Goal: Information Seeking & Learning: Find specific fact

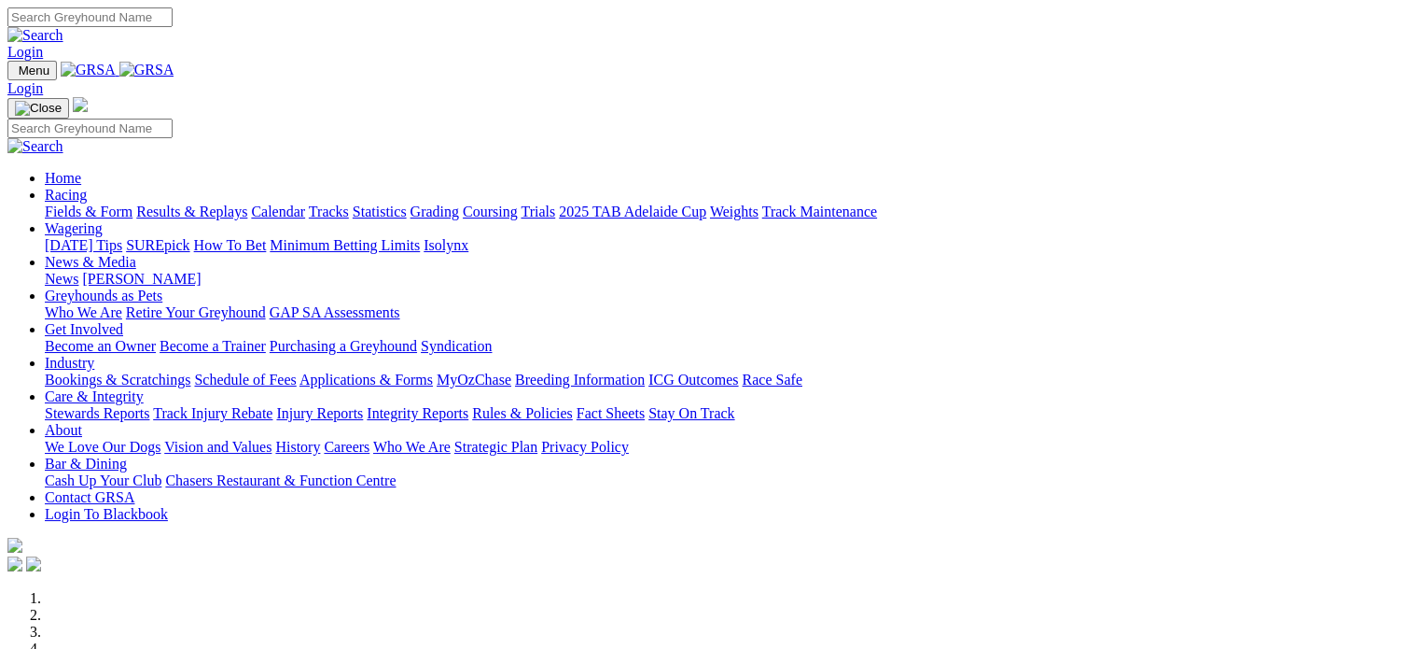
click at [87, 187] on link "Racing" at bounding box center [66, 195] width 42 height 16
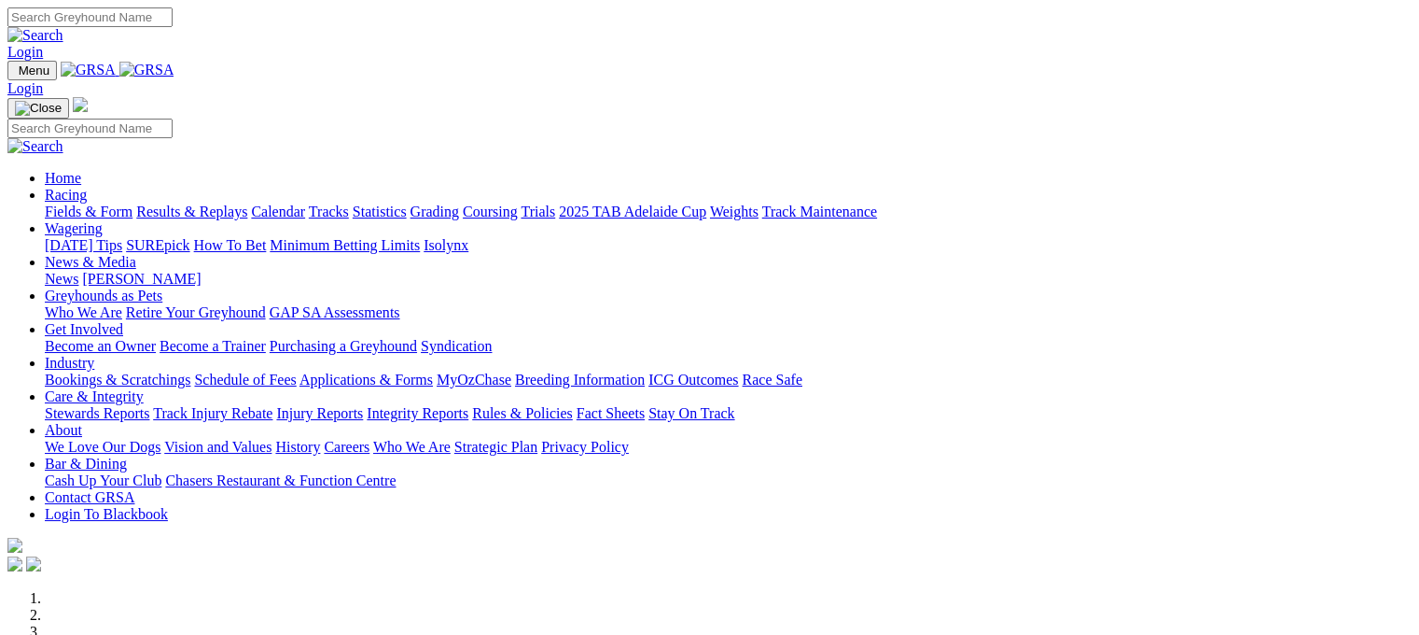
click at [220, 203] on link "Results & Replays" at bounding box center [191, 211] width 111 height 16
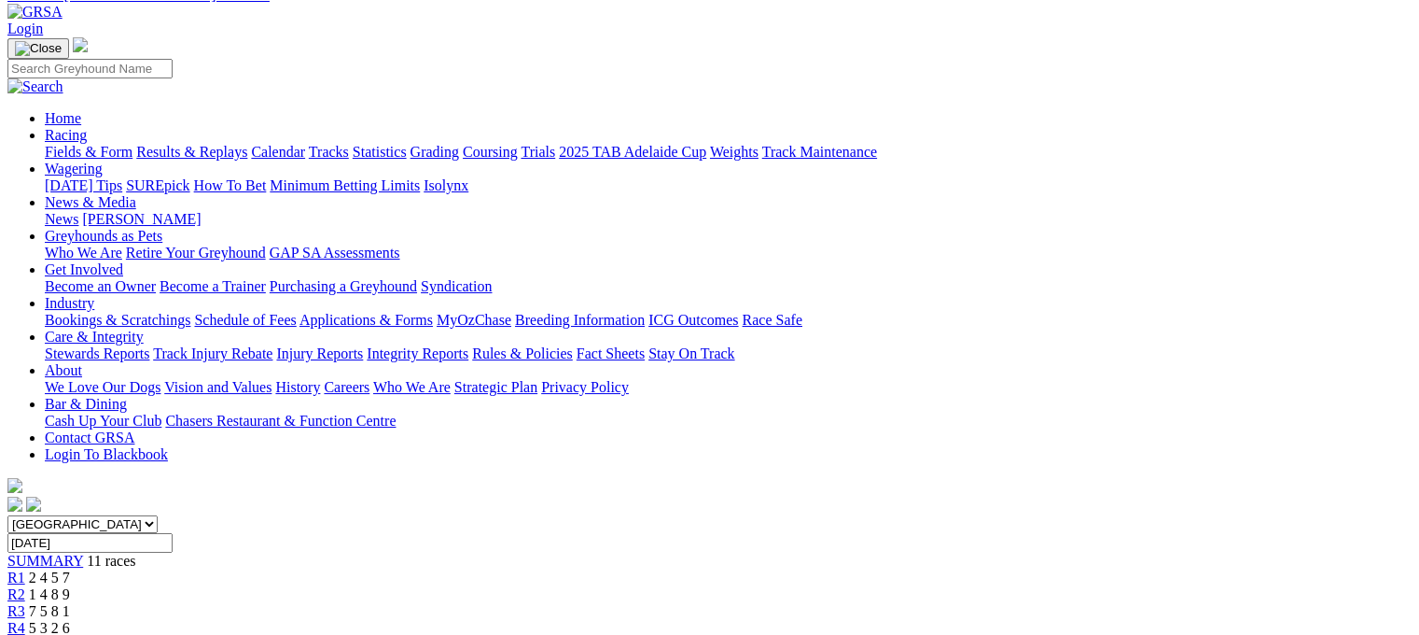
scroll to position [93, 0]
click at [306, 569] on div "R1 2 4 5 7" at bounding box center [709, 577] width 1404 height 17
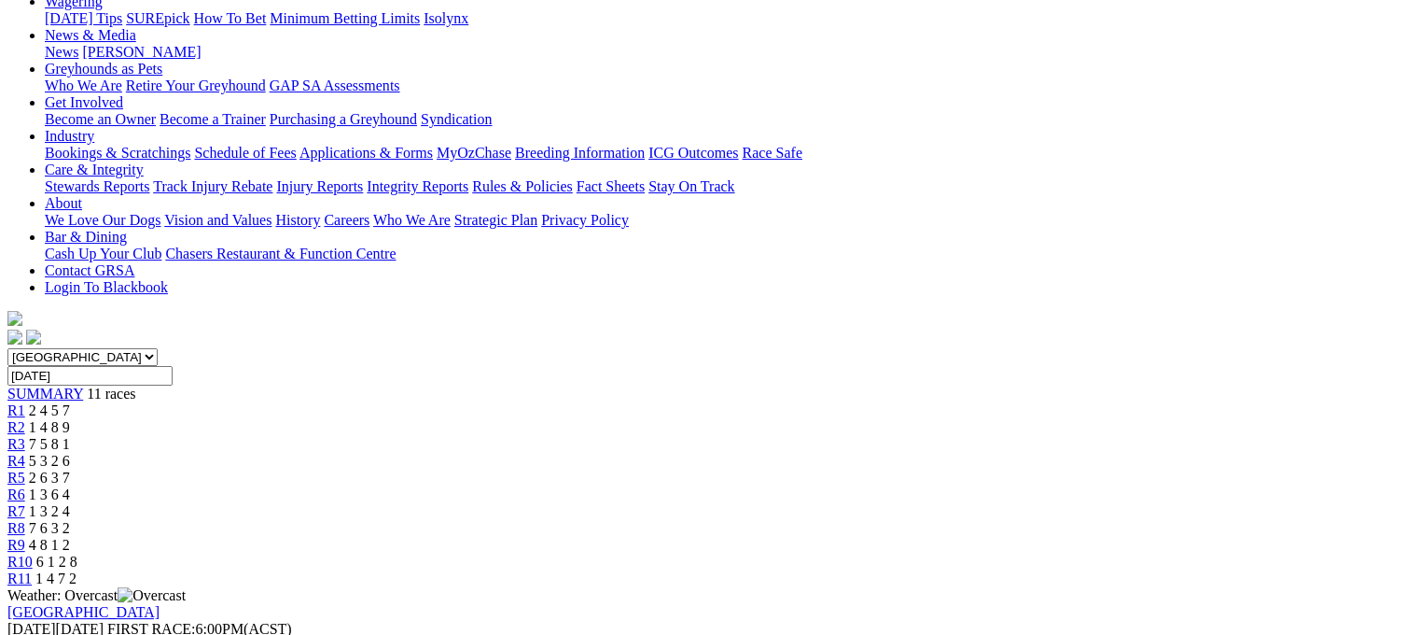
scroll to position [187, 0]
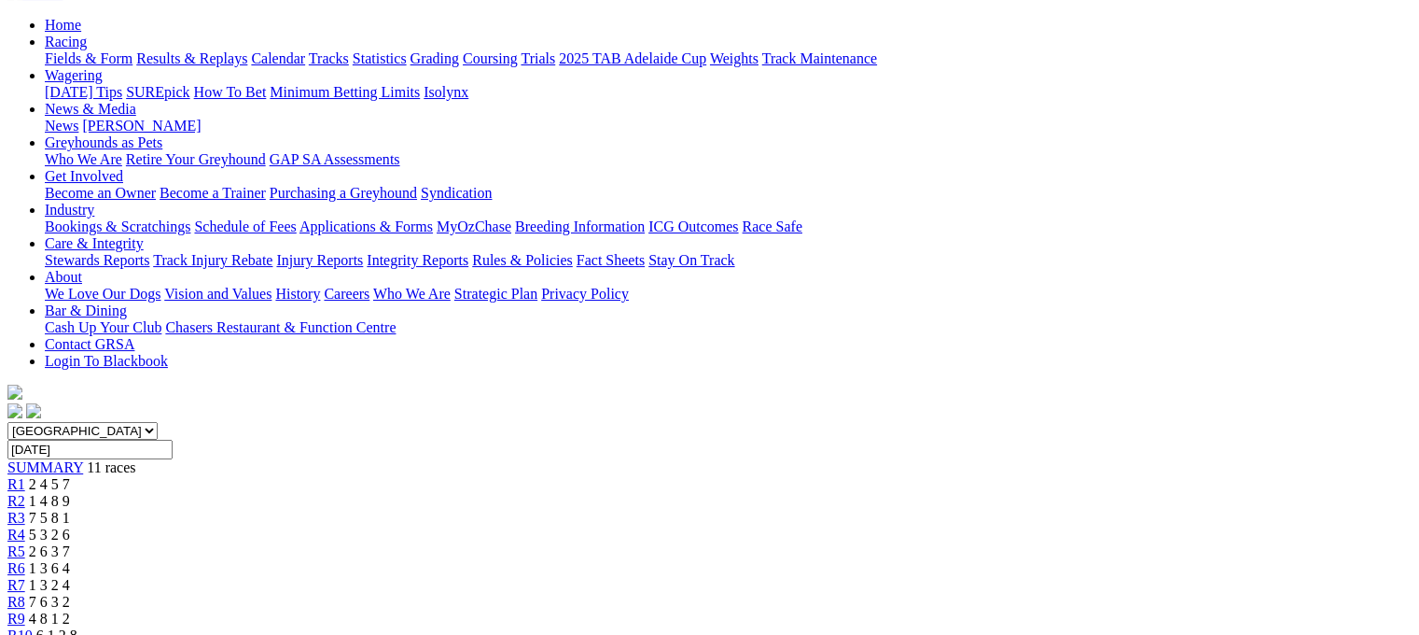
click at [25, 509] on span "R3" at bounding box center [16, 517] width 18 height 16
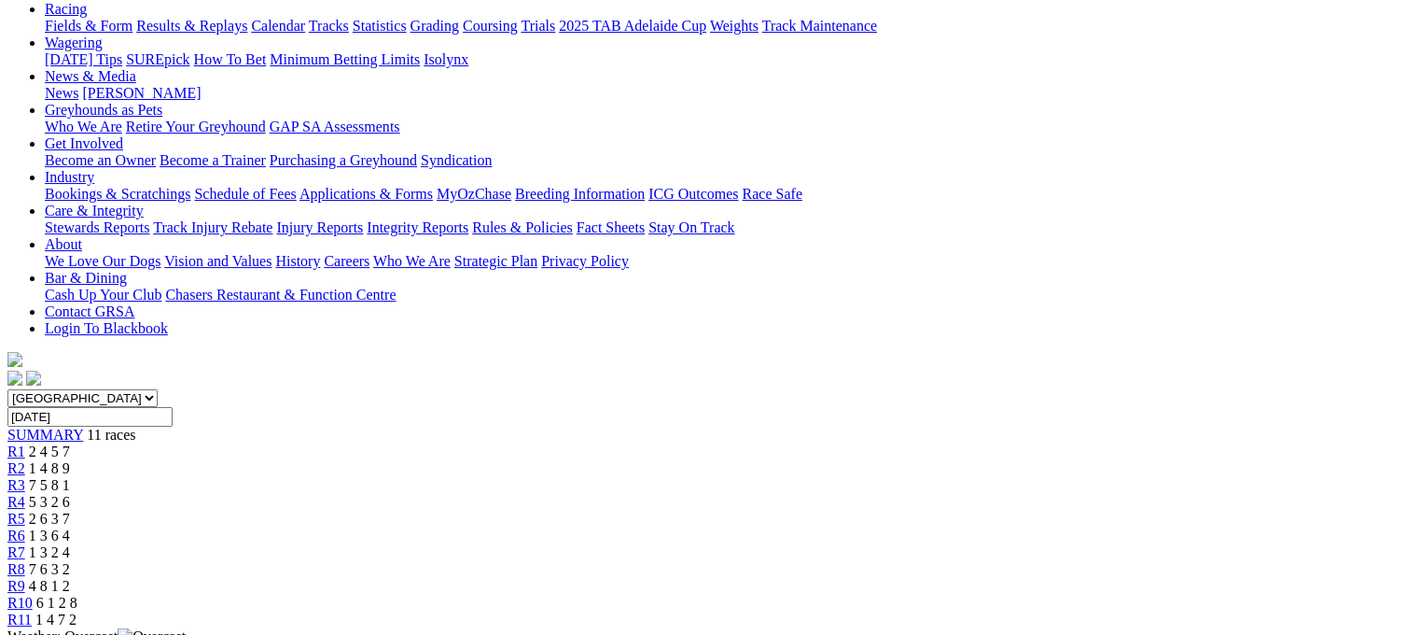
scroll to position [187, 0]
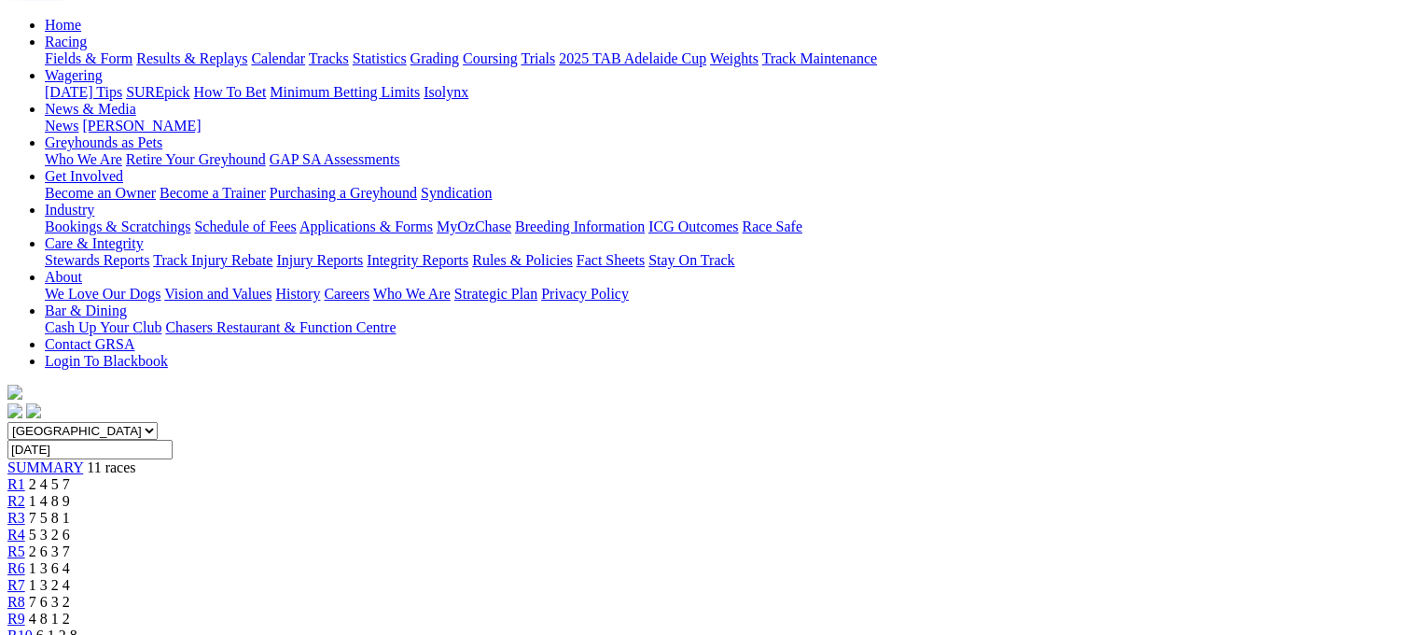
click at [25, 526] on span "R4" at bounding box center [16, 534] width 18 height 16
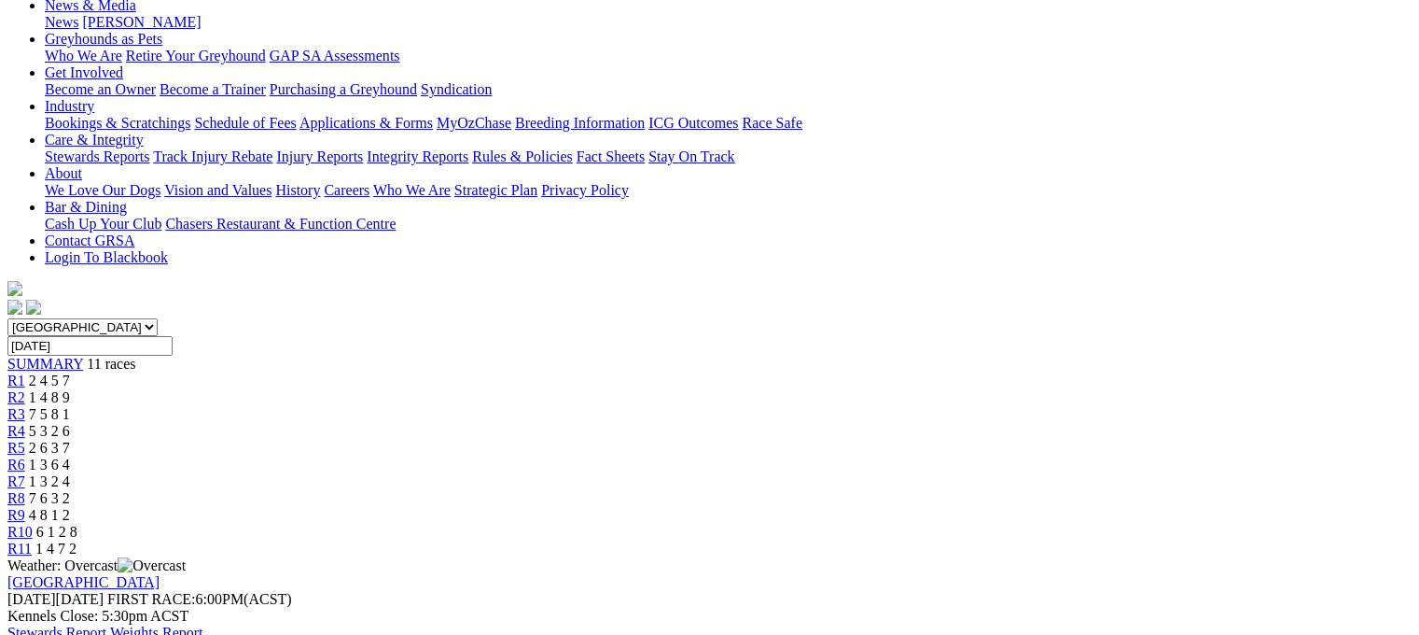
scroll to position [280, 0]
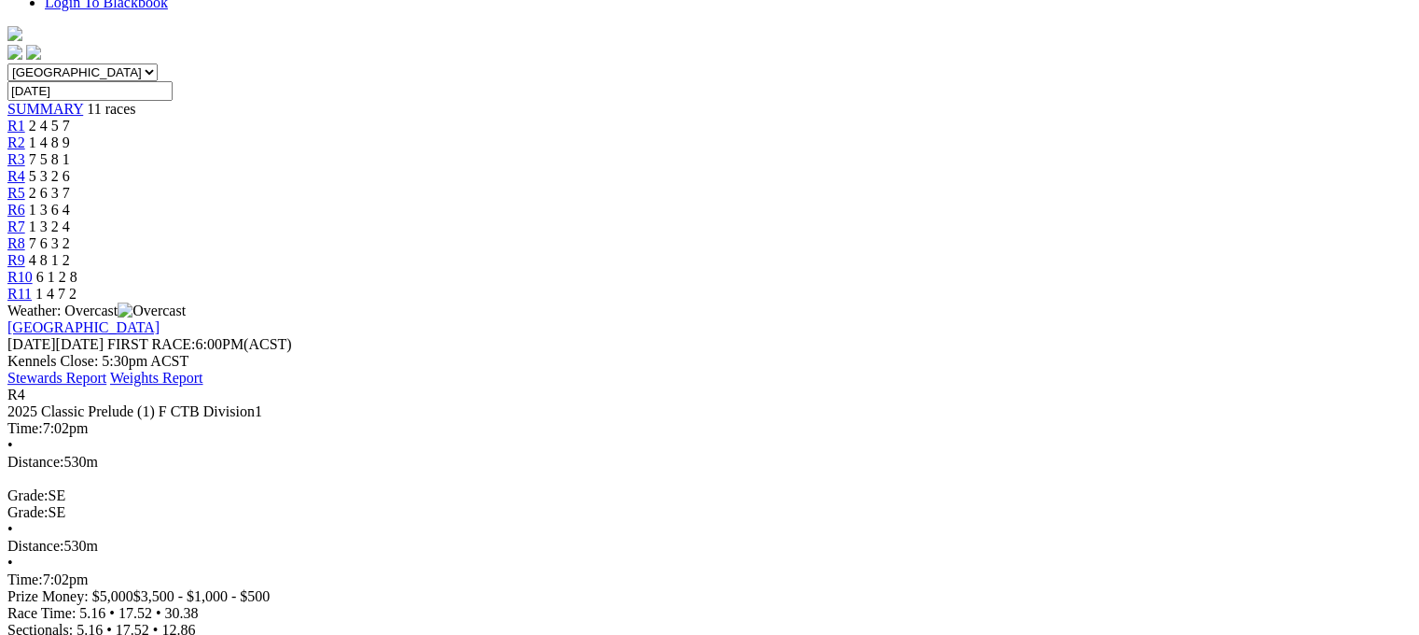
scroll to position [560, 0]
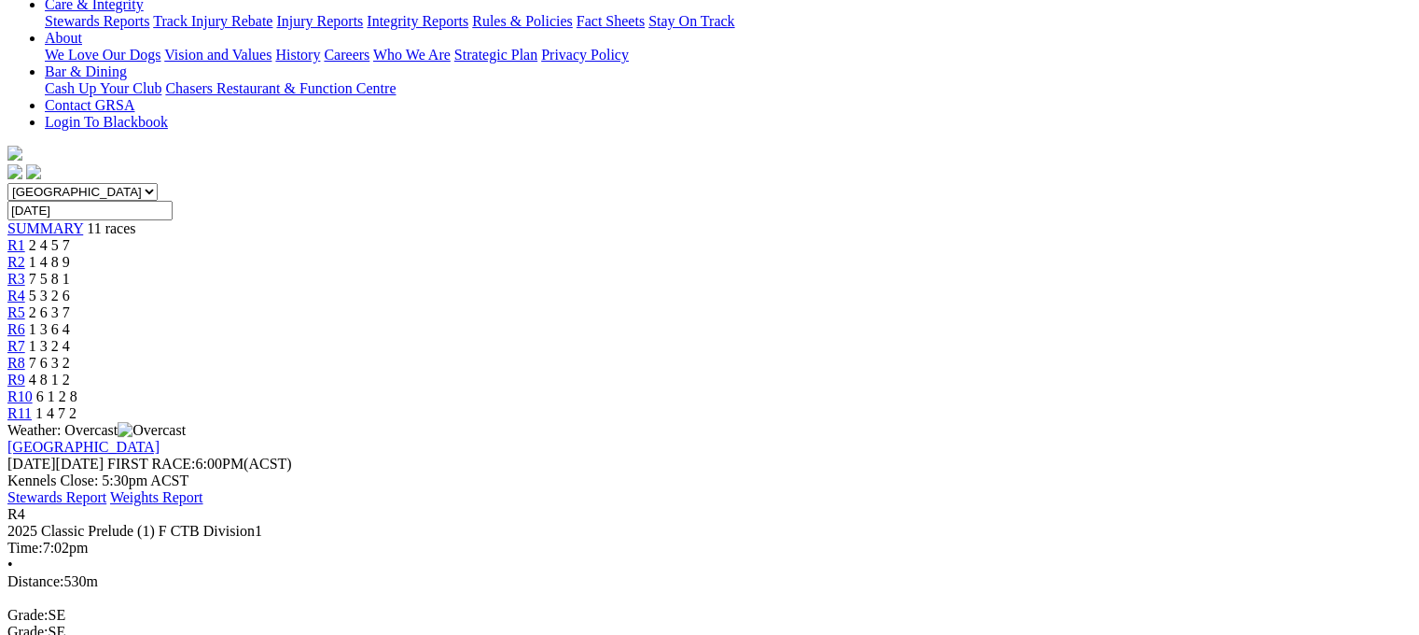
scroll to position [467, 0]
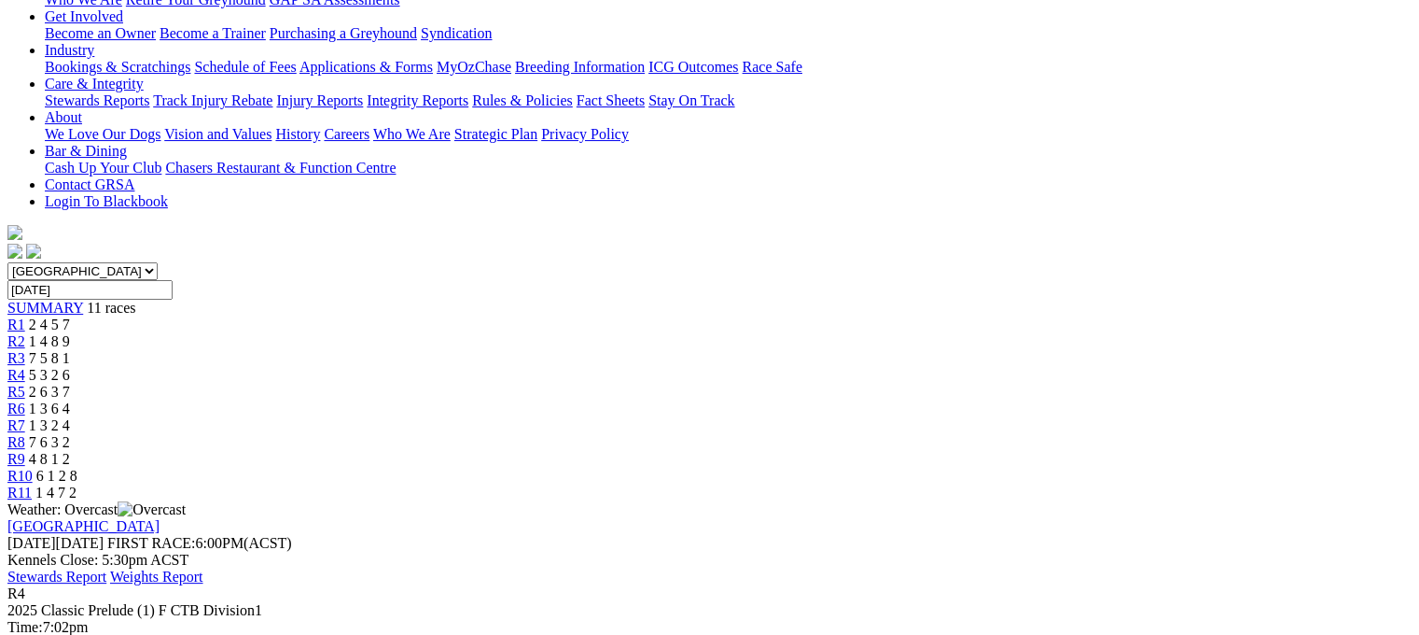
scroll to position [373, 0]
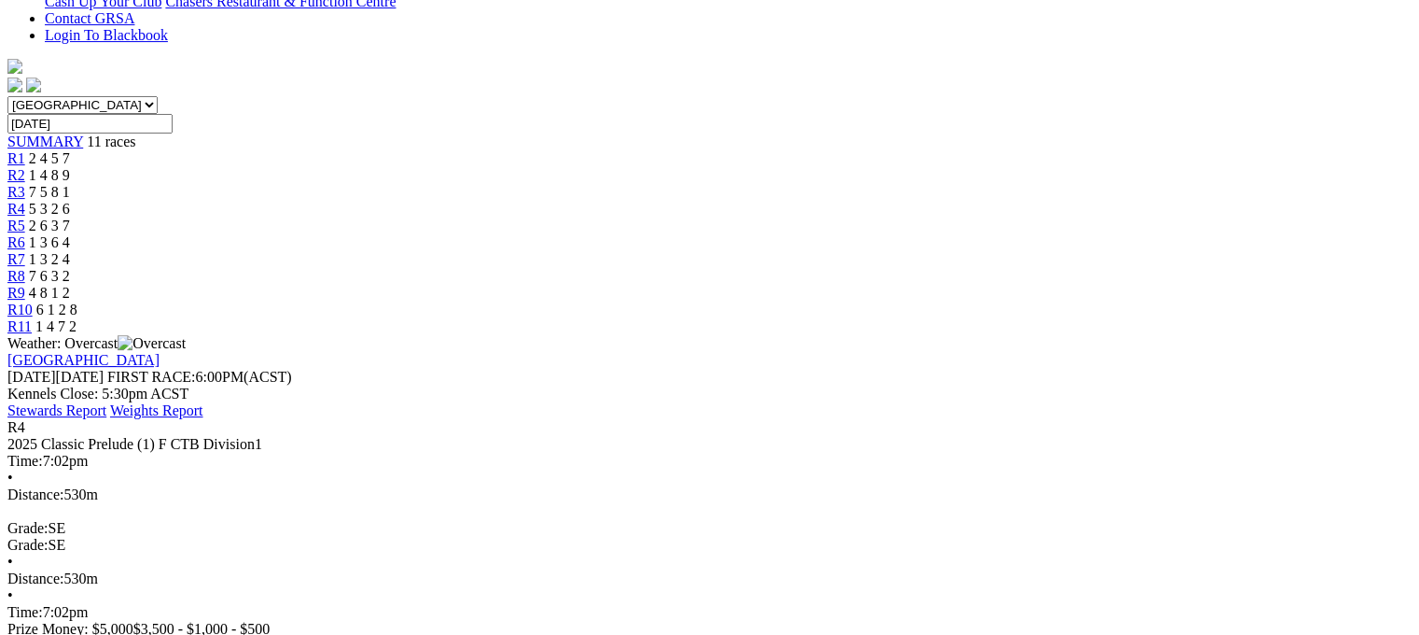
scroll to position [560, 0]
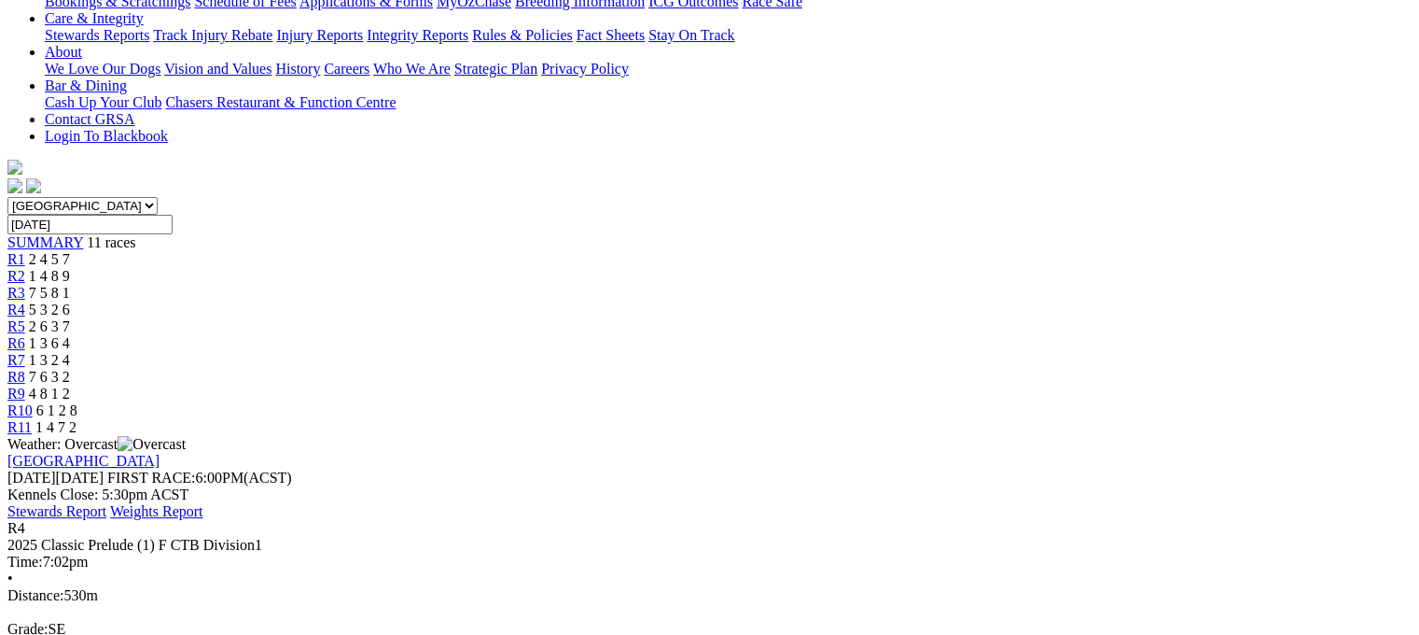
scroll to position [467, 0]
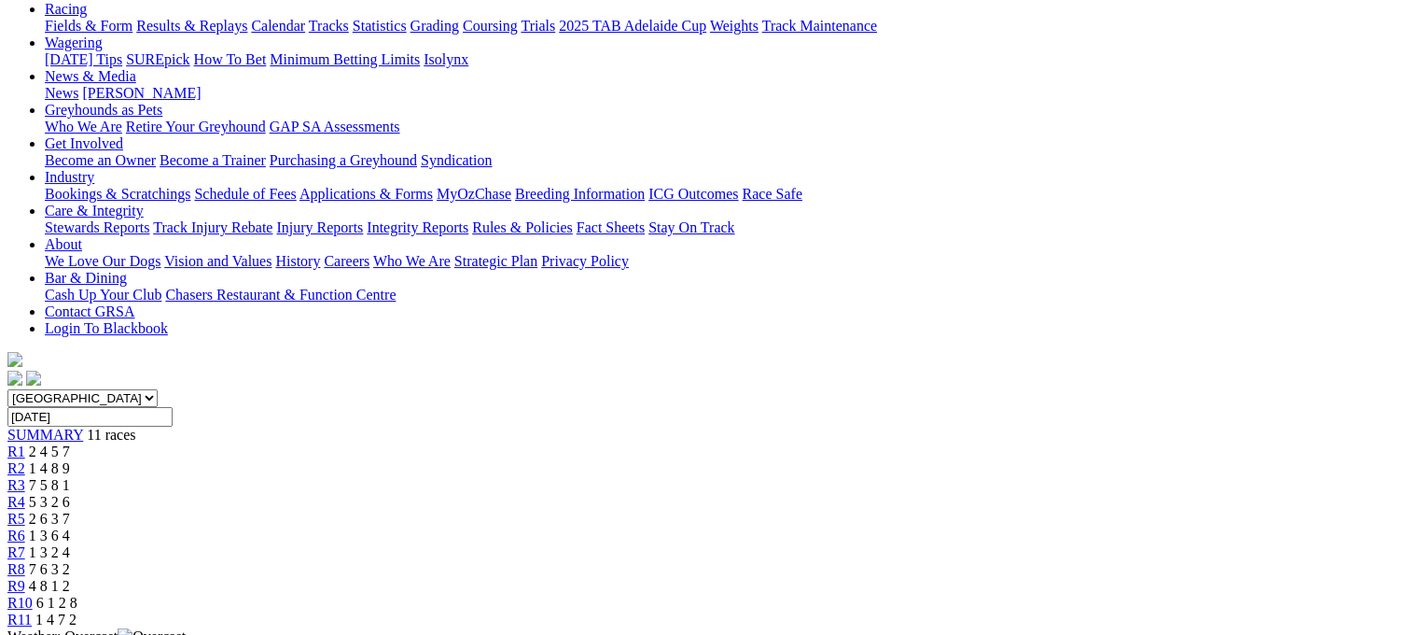
scroll to position [373, 0]
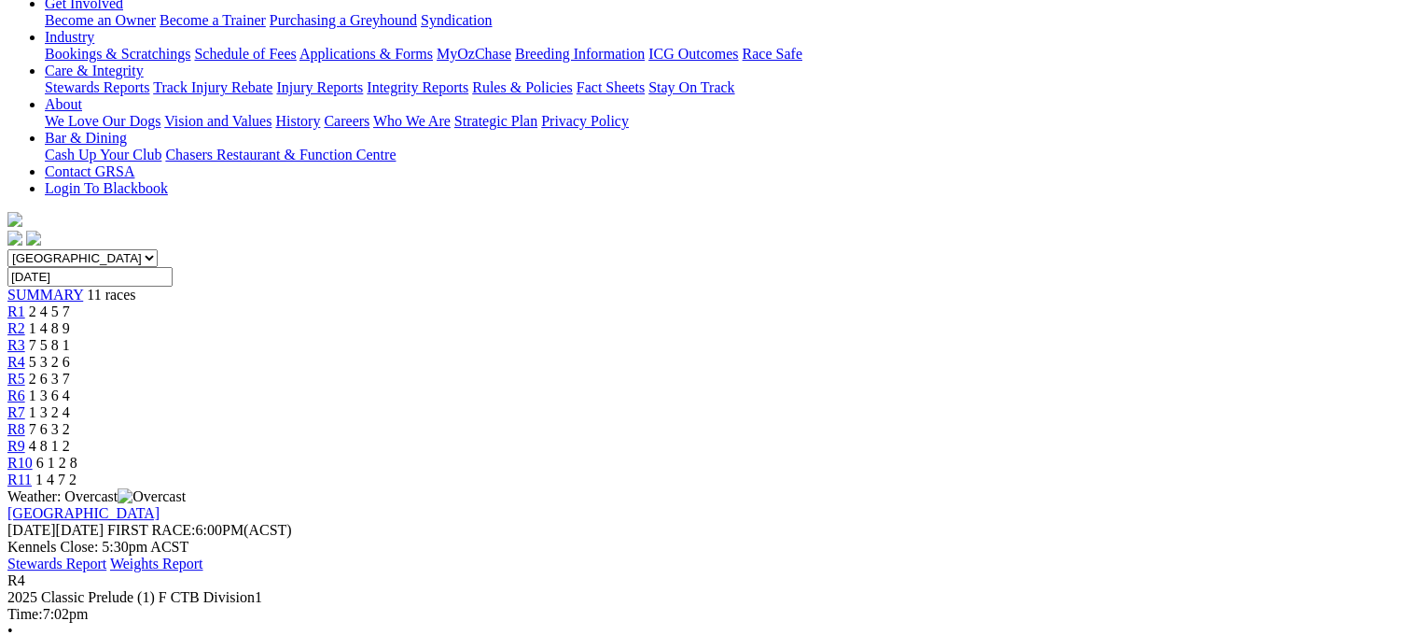
scroll to position [373, 0]
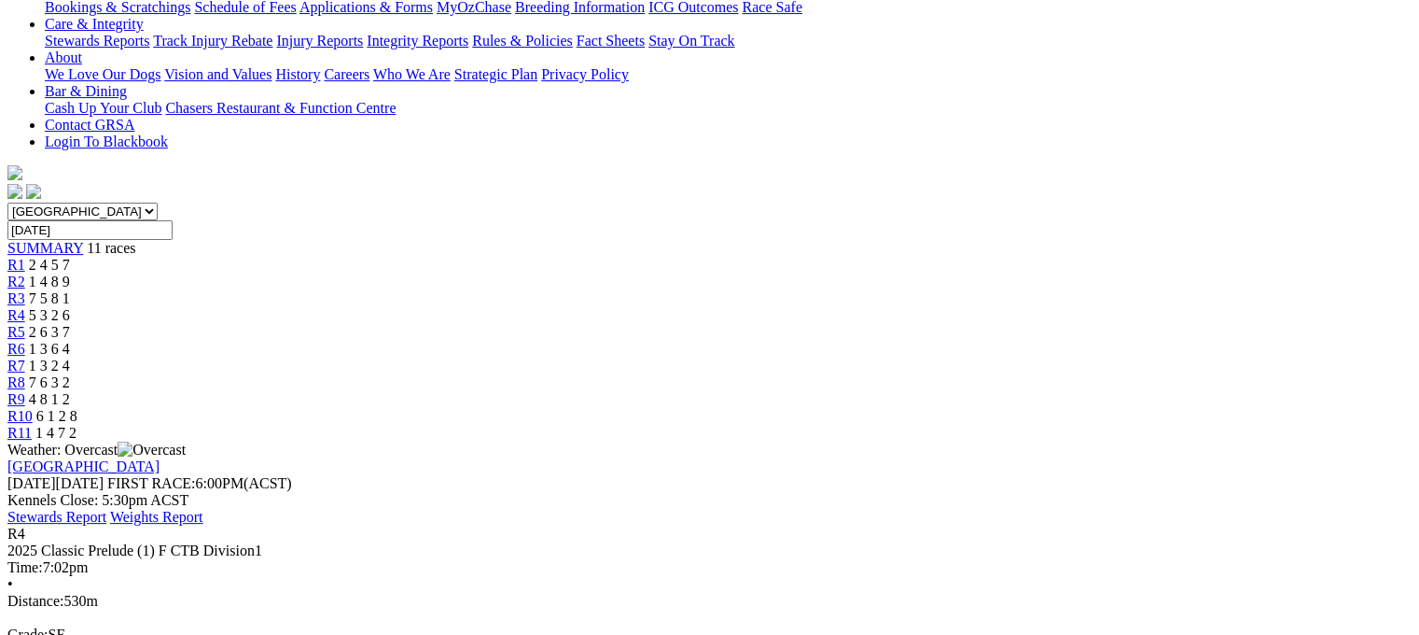
scroll to position [467, 0]
